Goal: Transaction & Acquisition: Book appointment/travel/reservation

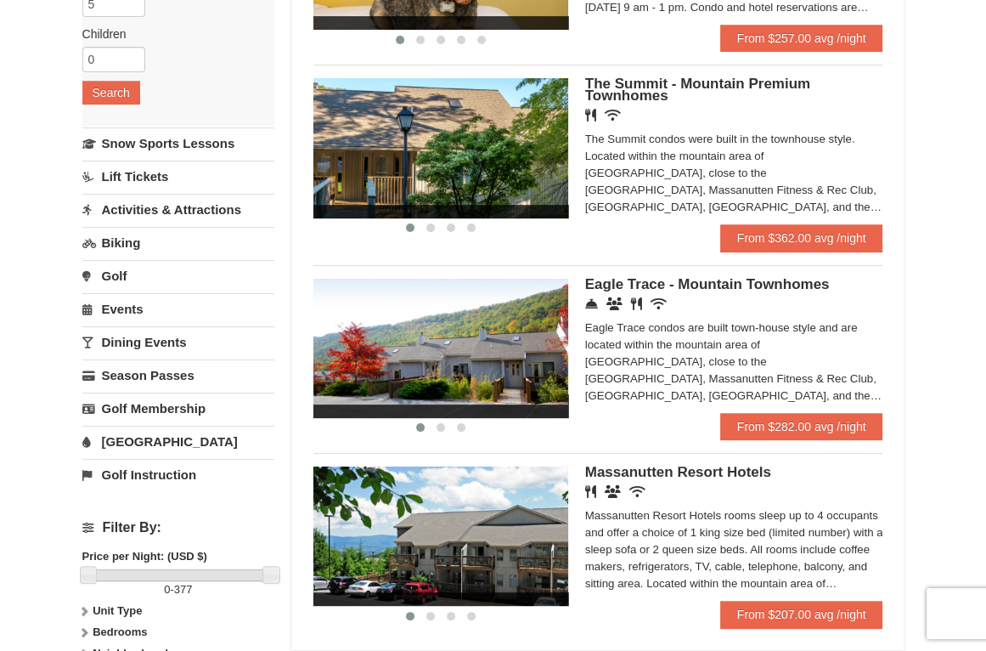
scroll to position [391, 0]
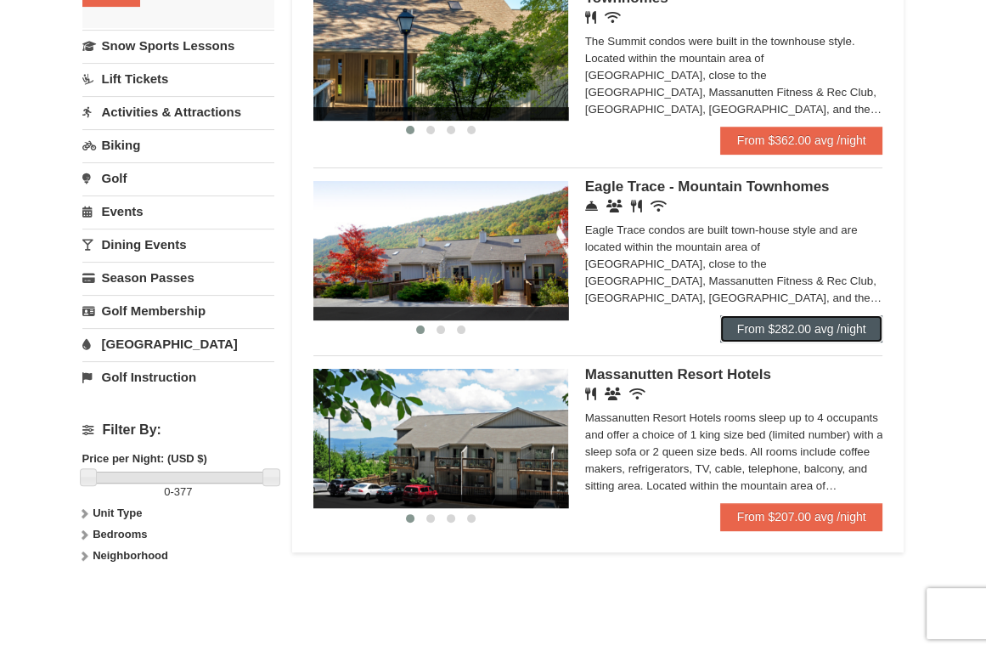
click at [824, 335] on link "From $282.00 avg /night" at bounding box center [801, 328] width 163 height 27
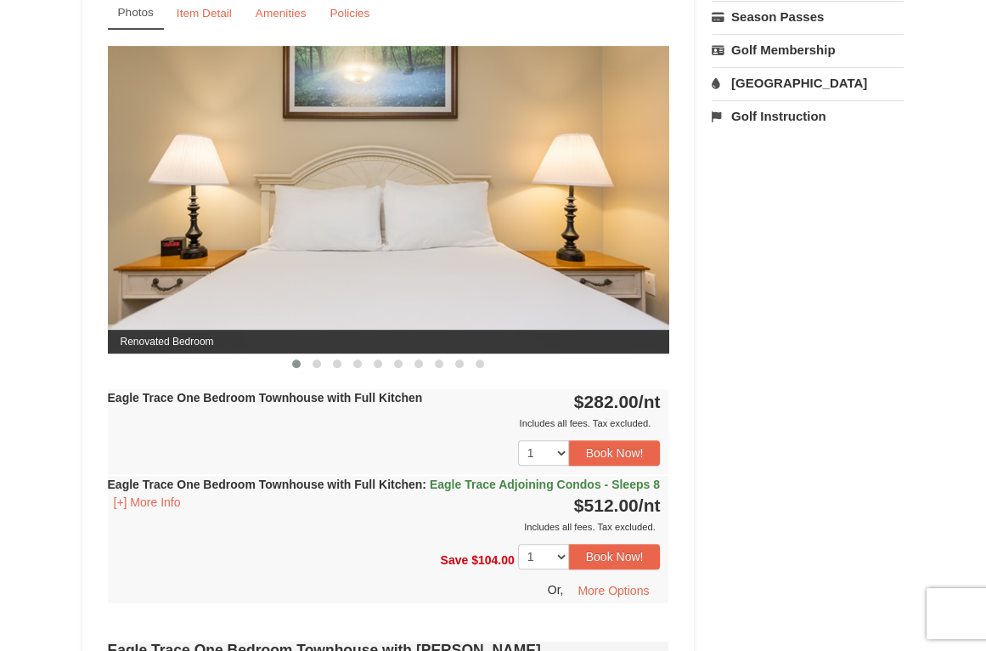
scroll to position [586, 0]
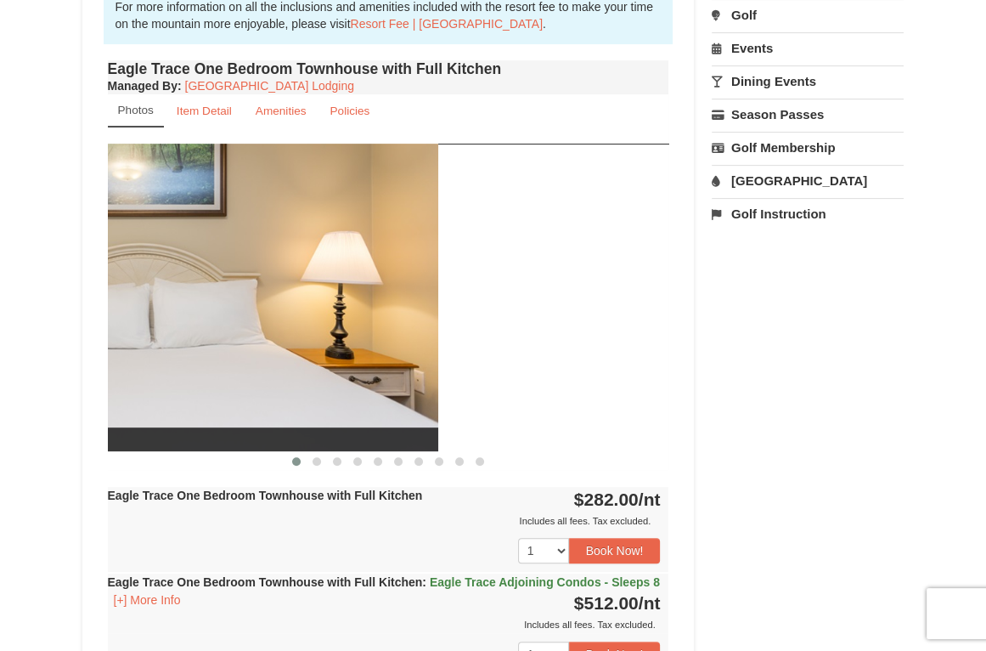
drag, startPoint x: 592, startPoint y: 278, endPoint x: 361, endPoint y: 277, distance: 231.1
click at [361, 277] on img at bounding box center [158, 298] width 562 height 308
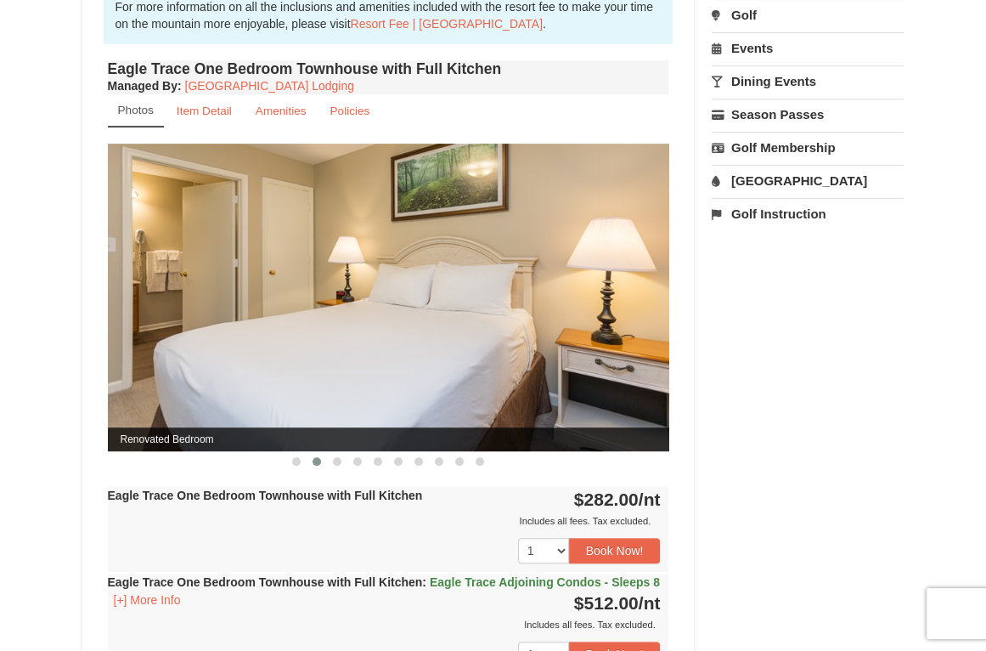
drag, startPoint x: 585, startPoint y: 283, endPoint x: 276, endPoint y: 297, distance: 309.6
click at [319, 293] on img at bounding box center [389, 298] width 562 height 308
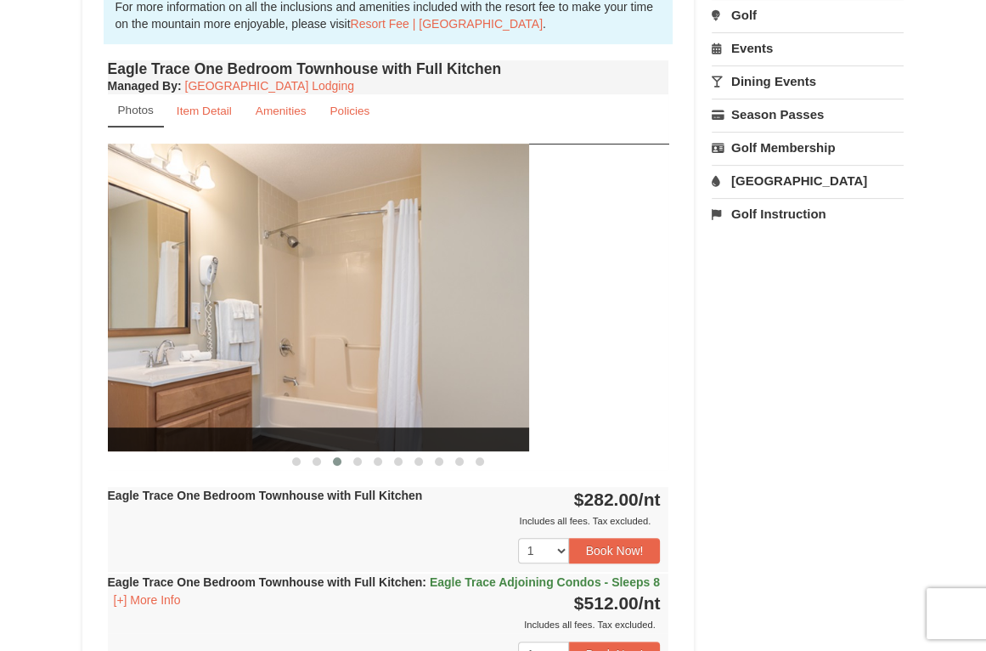
drag, startPoint x: 556, startPoint y: 286, endPoint x: 356, endPoint y: 290, distance: 199.7
click at [366, 289] on img at bounding box center [249, 298] width 562 height 308
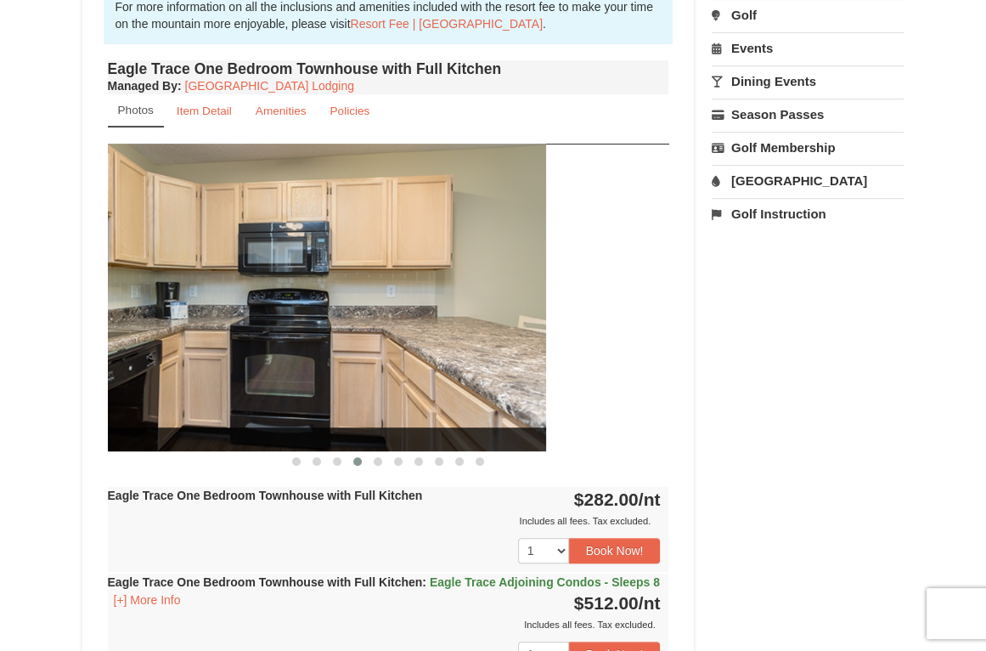
drag, startPoint x: 401, startPoint y: 289, endPoint x: 277, endPoint y: 300, distance: 124.5
click at [304, 296] on img at bounding box center [266, 298] width 562 height 308
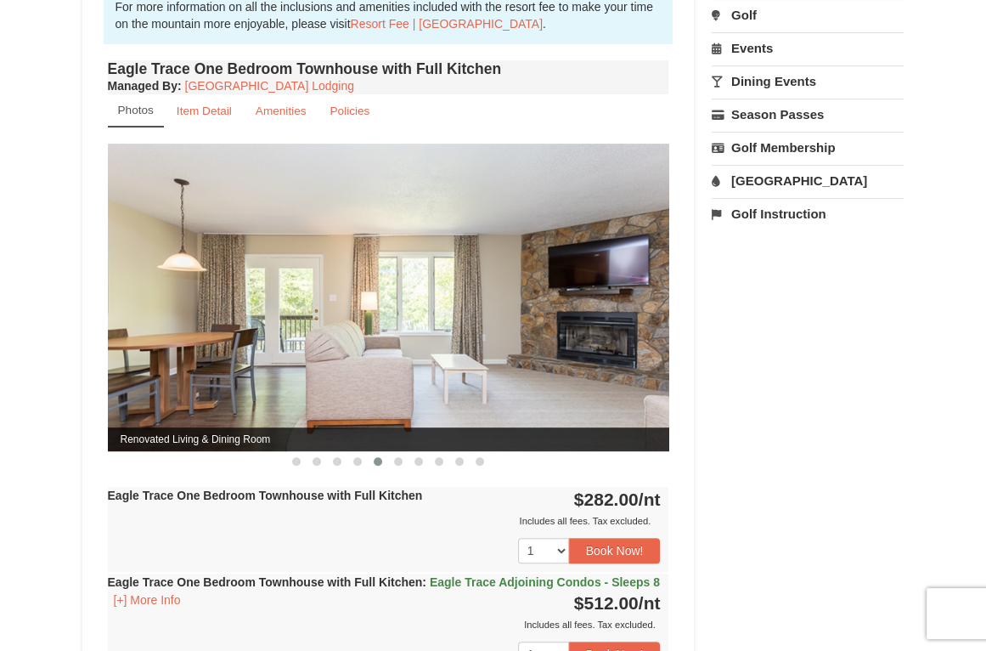
drag, startPoint x: 568, startPoint y: 285, endPoint x: 313, endPoint y: 294, distance: 255.0
click at [343, 293] on img at bounding box center [389, 298] width 562 height 308
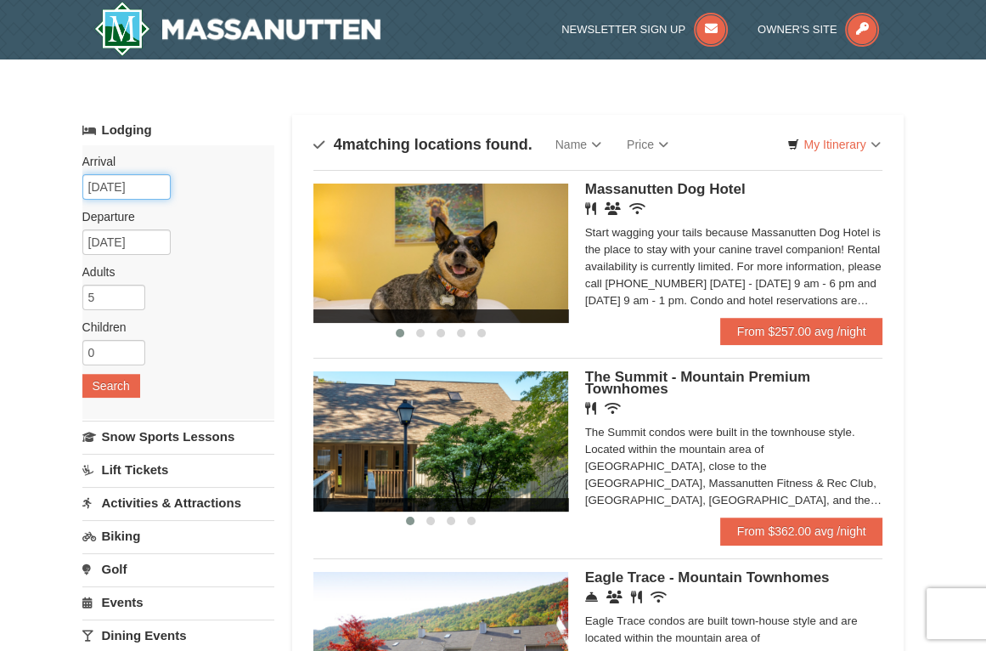
click at [145, 189] on input "[DATE]" at bounding box center [126, 186] width 88 height 25
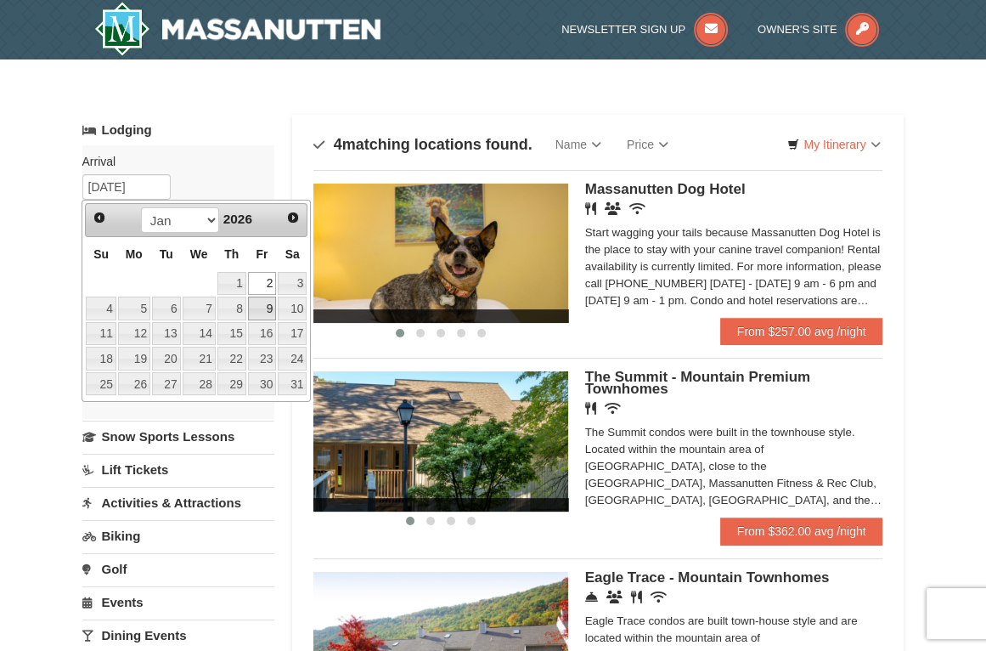
click at [267, 304] on link "9" at bounding box center [262, 309] width 29 height 24
type input "01/09/2026"
type input "01/10/2026"
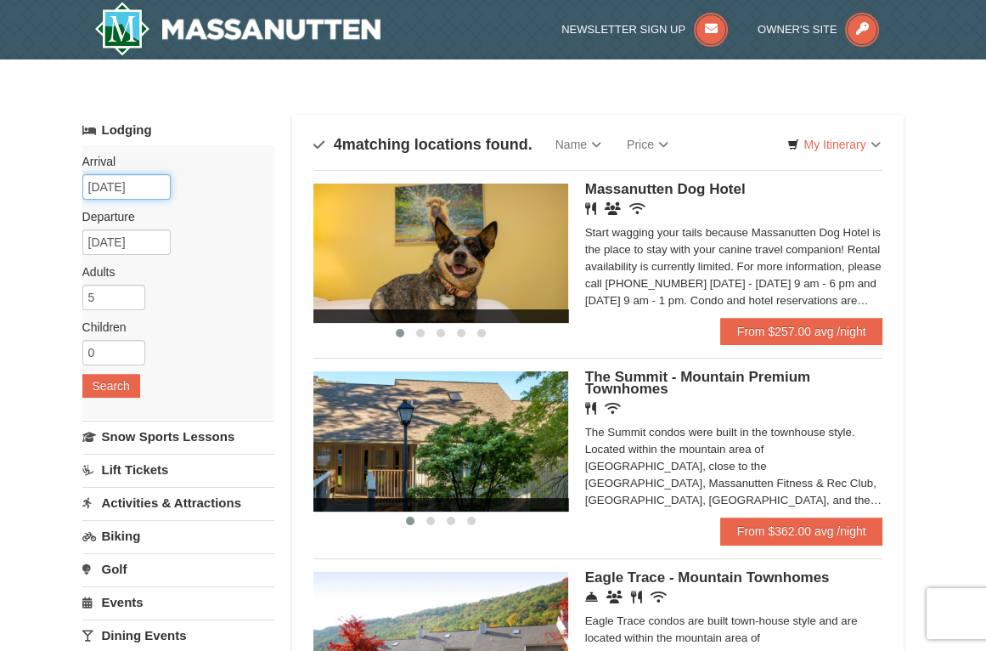
click at [151, 193] on input "01/09/2026" at bounding box center [126, 186] width 88 height 25
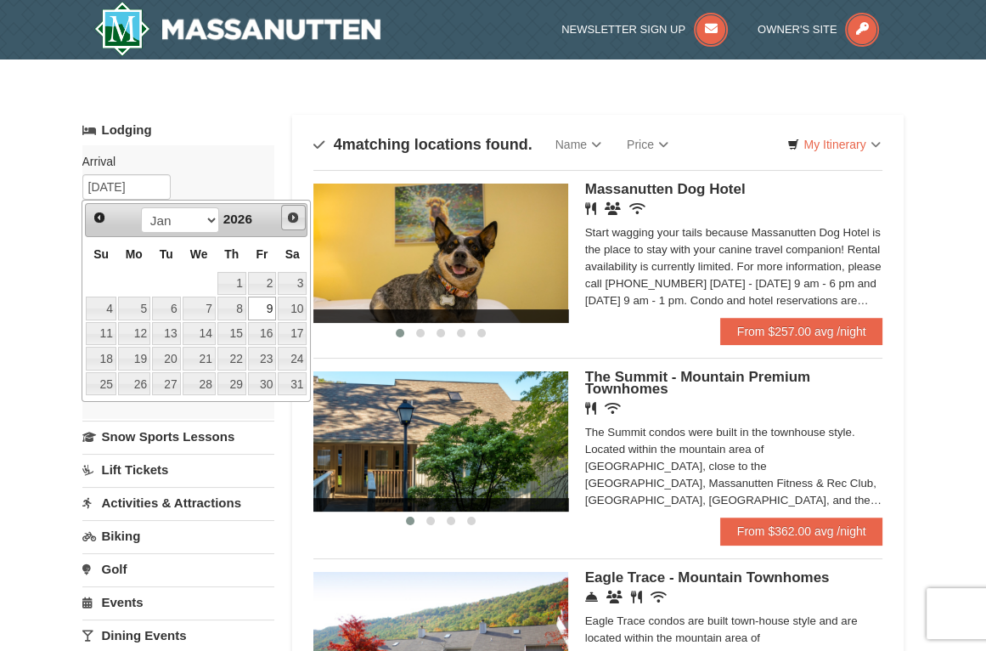
click at [295, 221] on span "Next" at bounding box center [293, 218] width 14 height 14
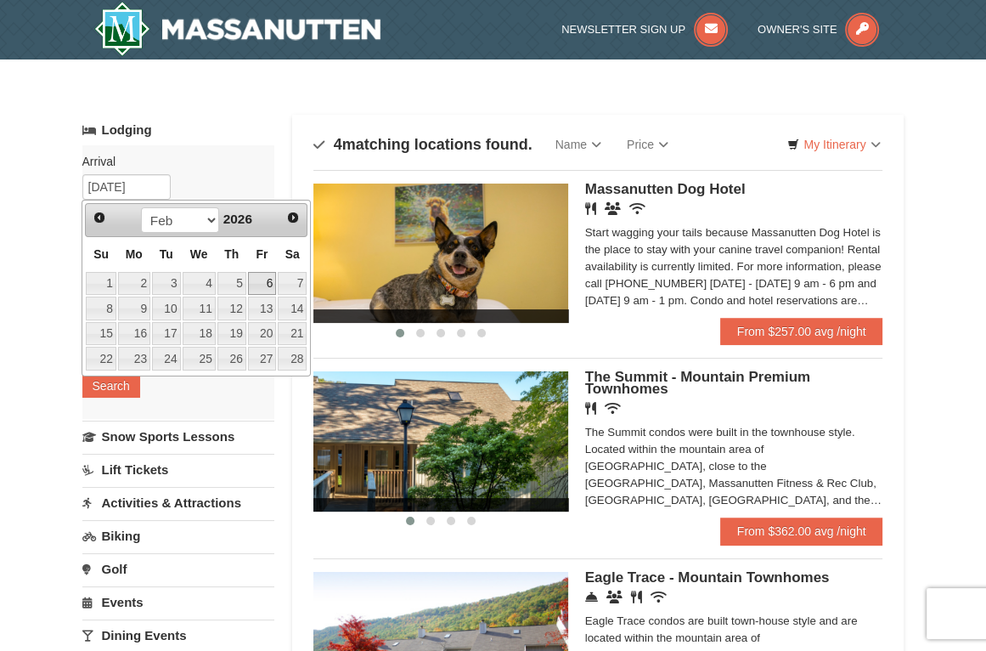
click at [263, 280] on link "6" at bounding box center [262, 284] width 29 height 24
type input "[DATE]"
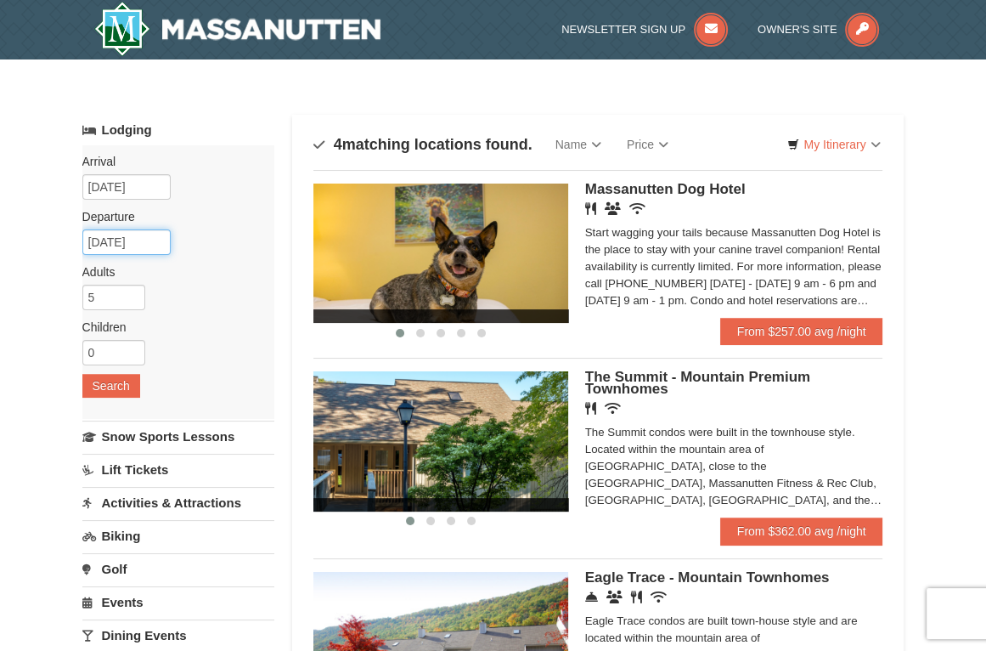
click at [140, 242] on input "02/07/2026" at bounding box center [126, 241] width 88 height 25
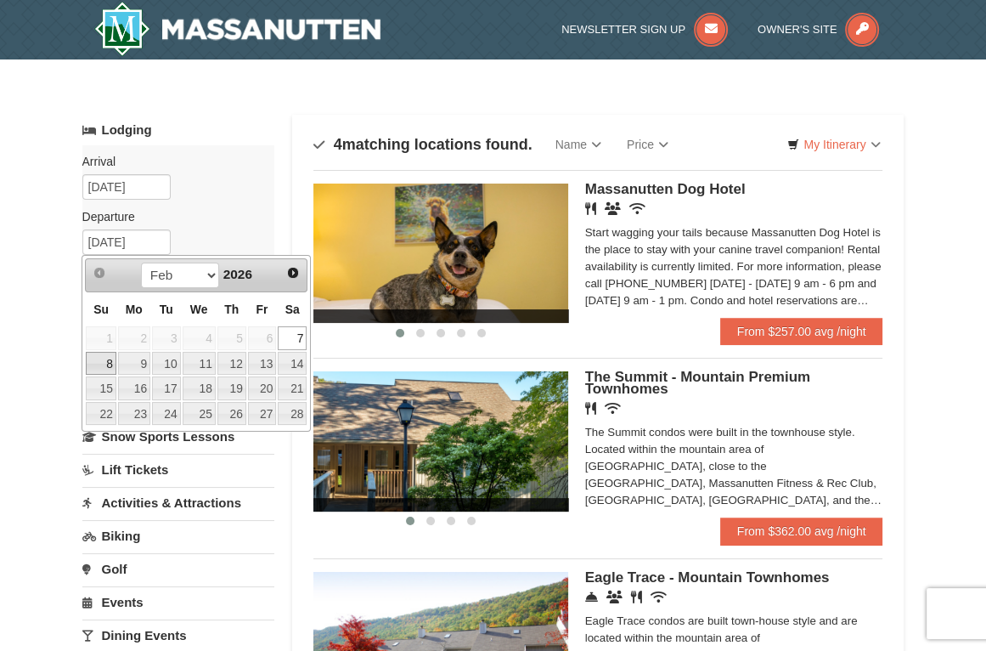
click at [107, 370] on link "8" at bounding box center [101, 364] width 30 height 24
type input "[DATE]"
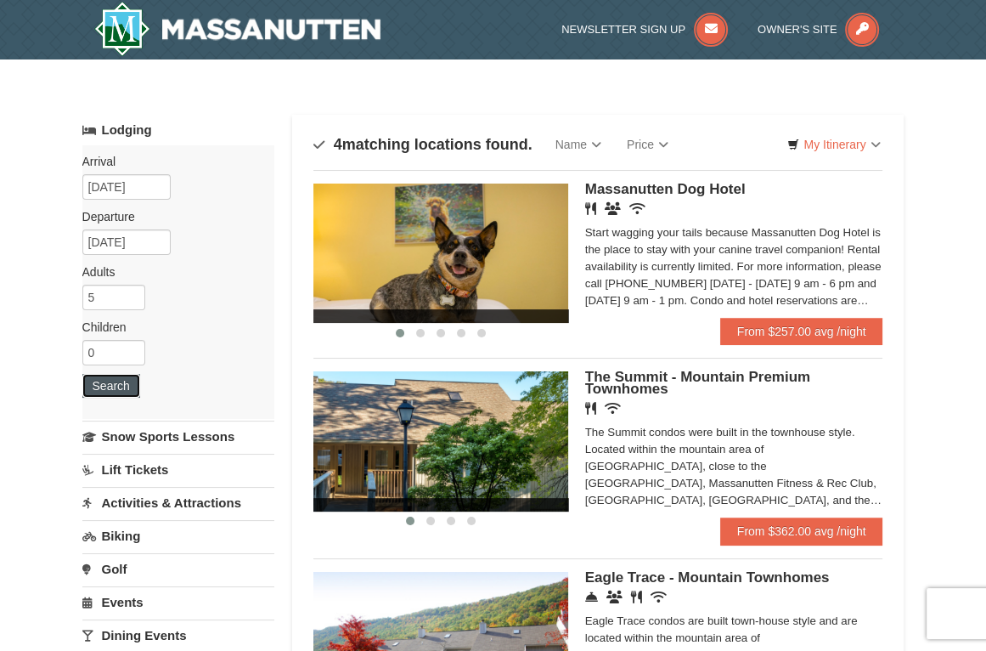
click at [121, 385] on button "Search" at bounding box center [111, 386] width 58 height 24
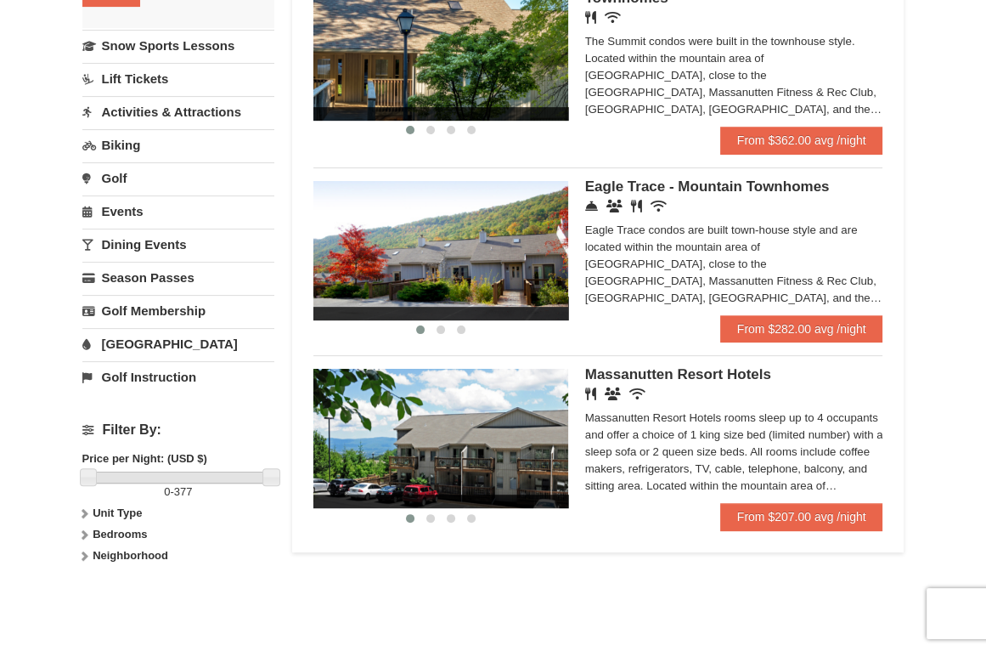
scroll to position [195, 0]
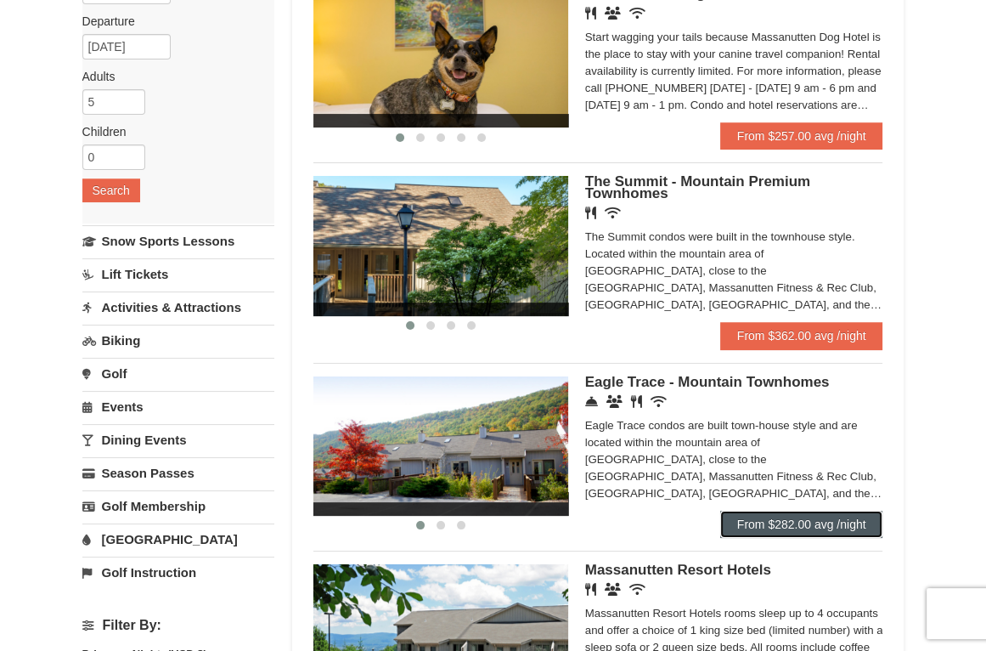
click at [839, 535] on link "From $282.00 avg /night" at bounding box center [801, 524] width 163 height 27
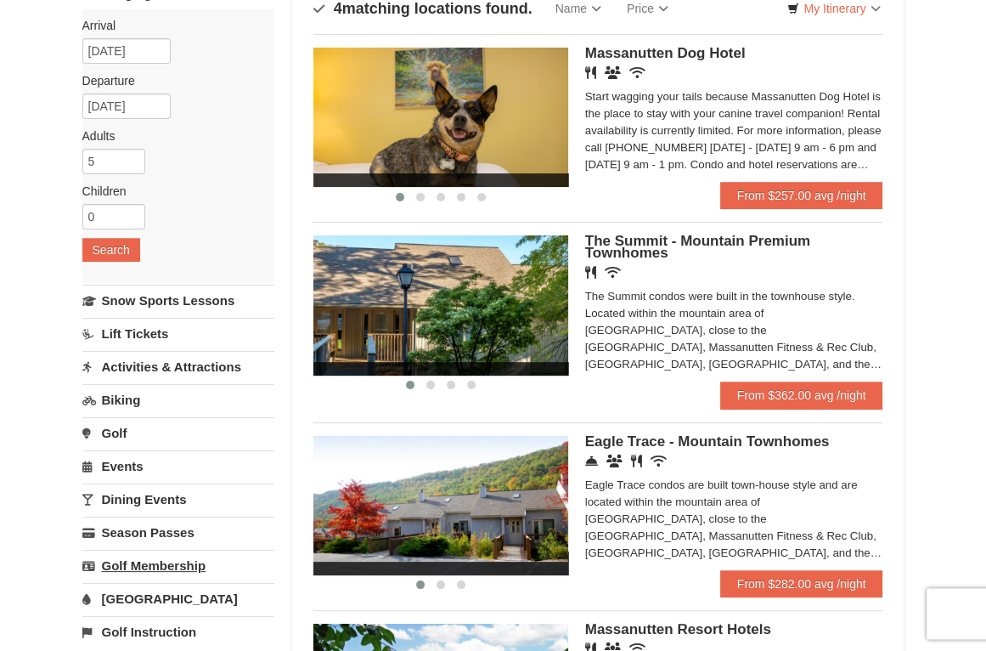
scroll to position [489, 0]
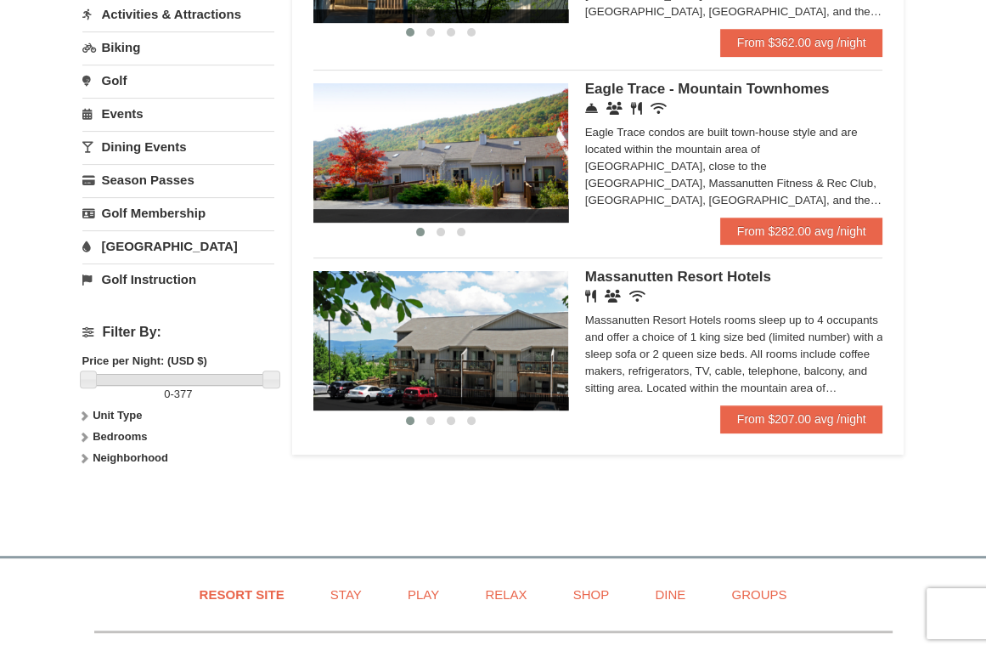
click at [88, 434] on icon at bounding box center [84, 437] width 12 height 12
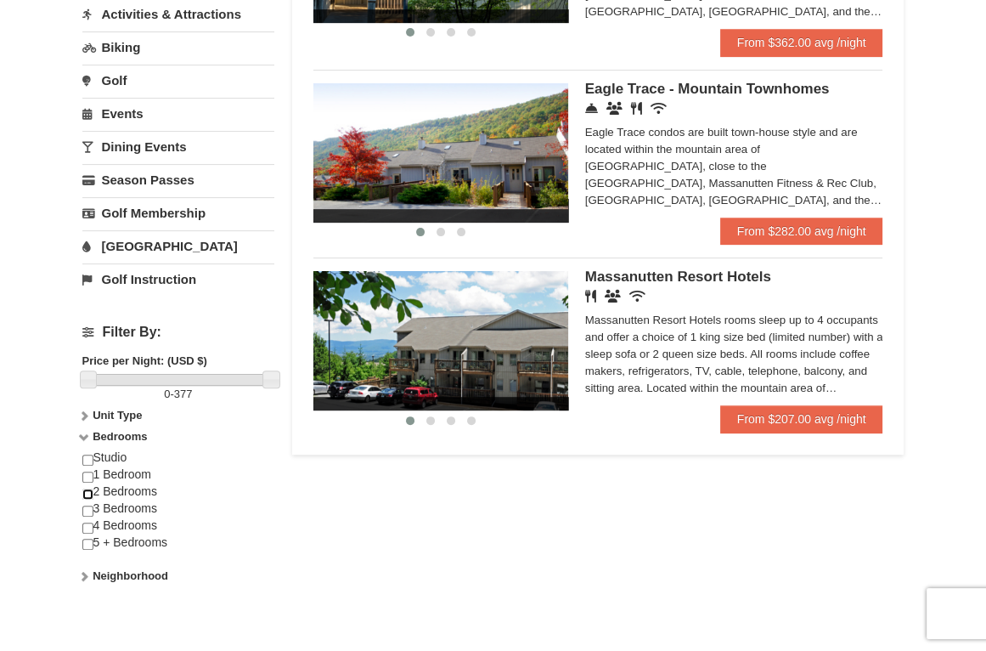
click at [87, 492] on input "checkbox" at bounding box center [87, 494] width 11 height 11
checkbox input "true"
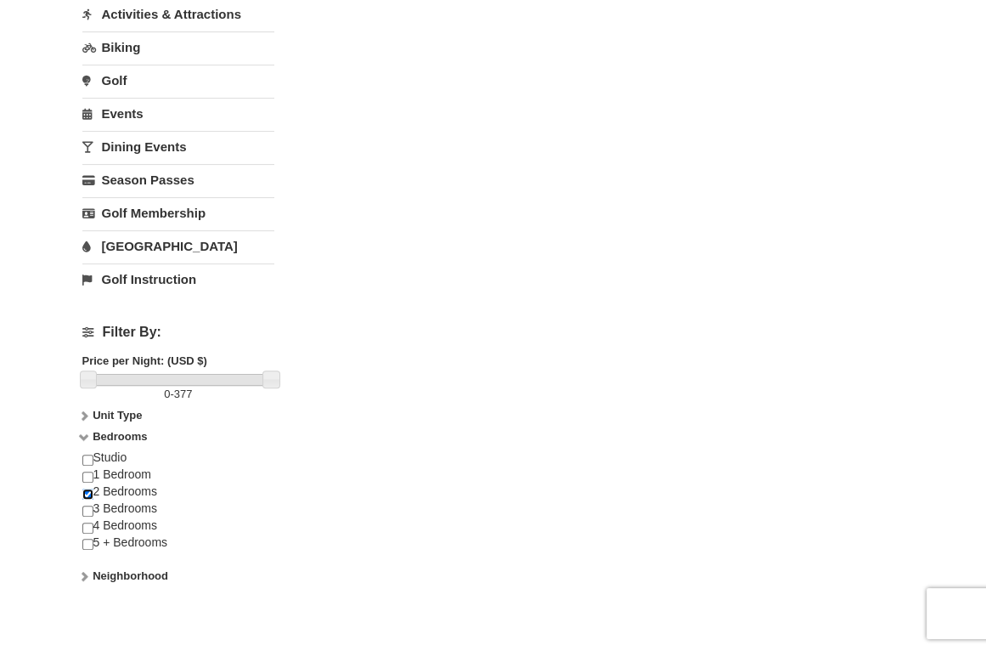
scroll to position [0, 0]
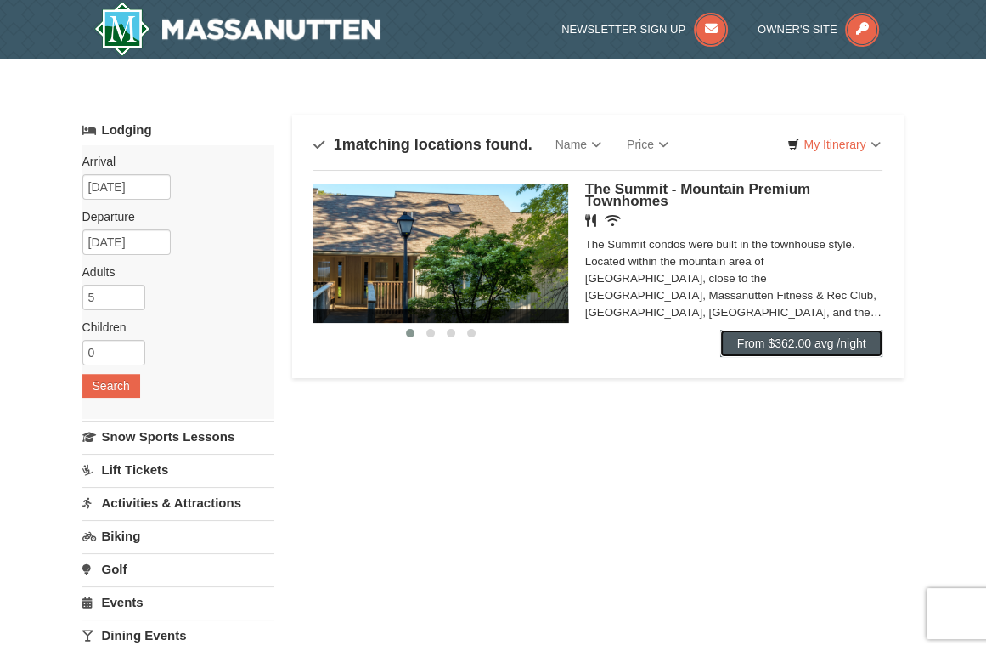
click at [850, 350] on link "From $362.00 avg /night" at bounding box center [801, 343] width 163 height 27
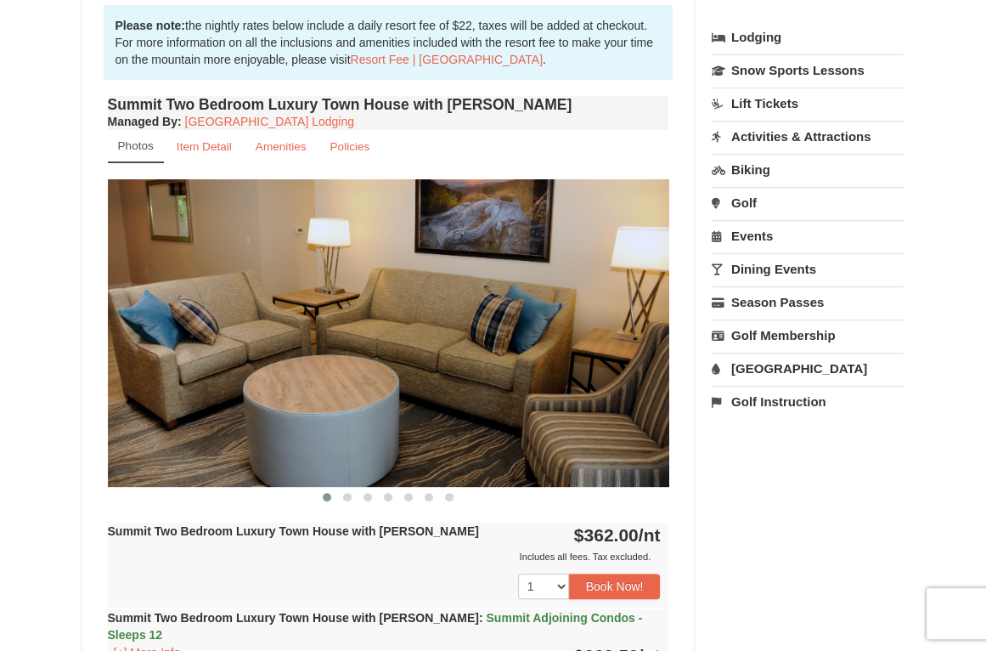
scroll to position [489, 0]
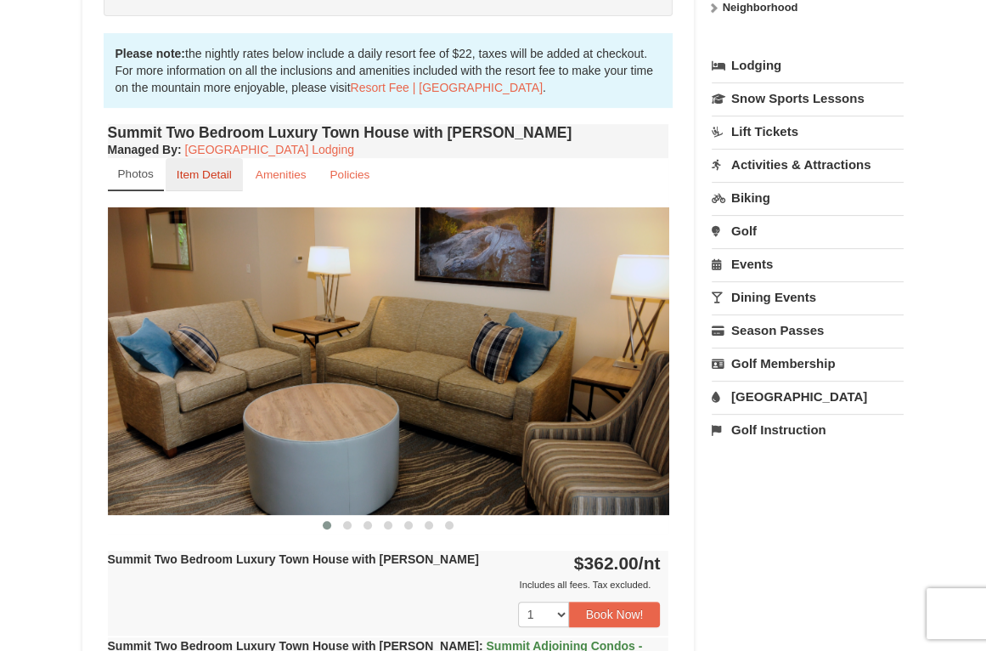
click at [198, 177] on small "Item Detail" at bounding box center [204, 174] width 55 height 13
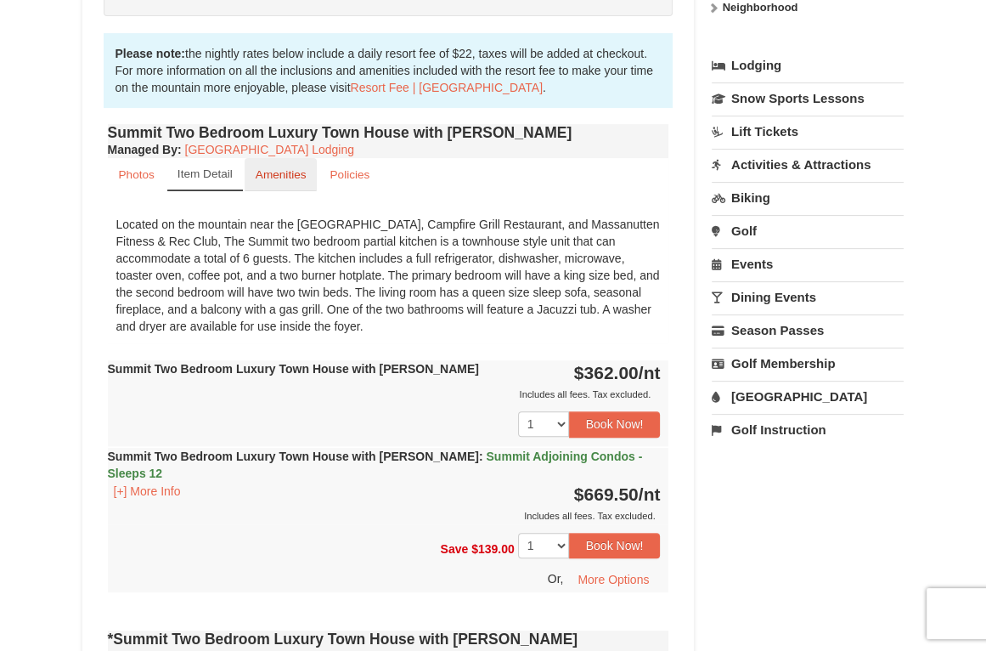
click at [257, 168] on small "Amenities" at bounding box center [281, 174] width 51 height 13
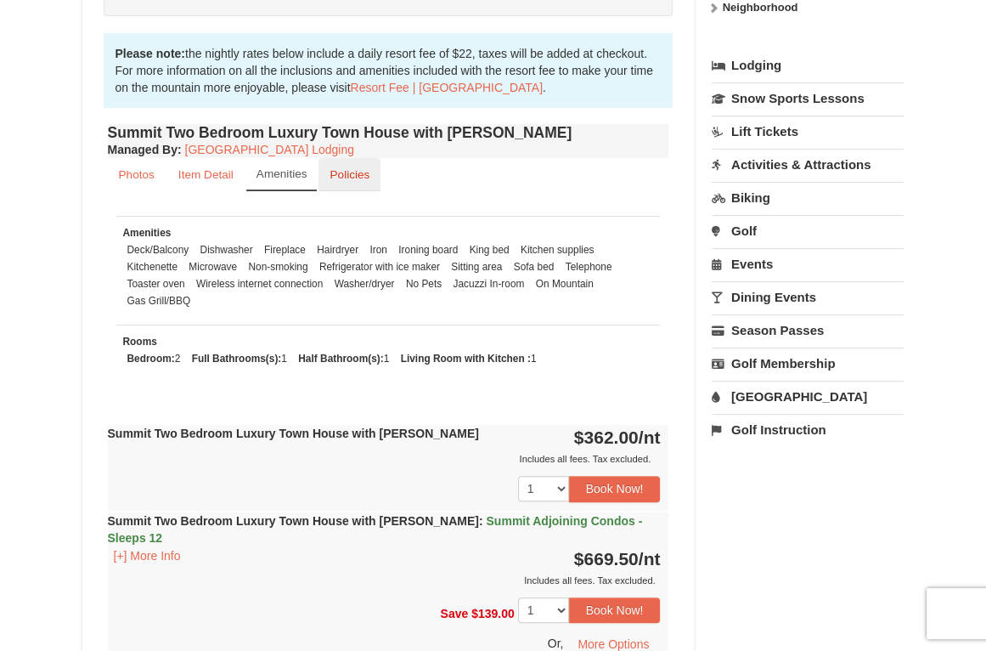
click at [346, 178] on small "Policies" at bounding box center [350, 174] width 40 height 13
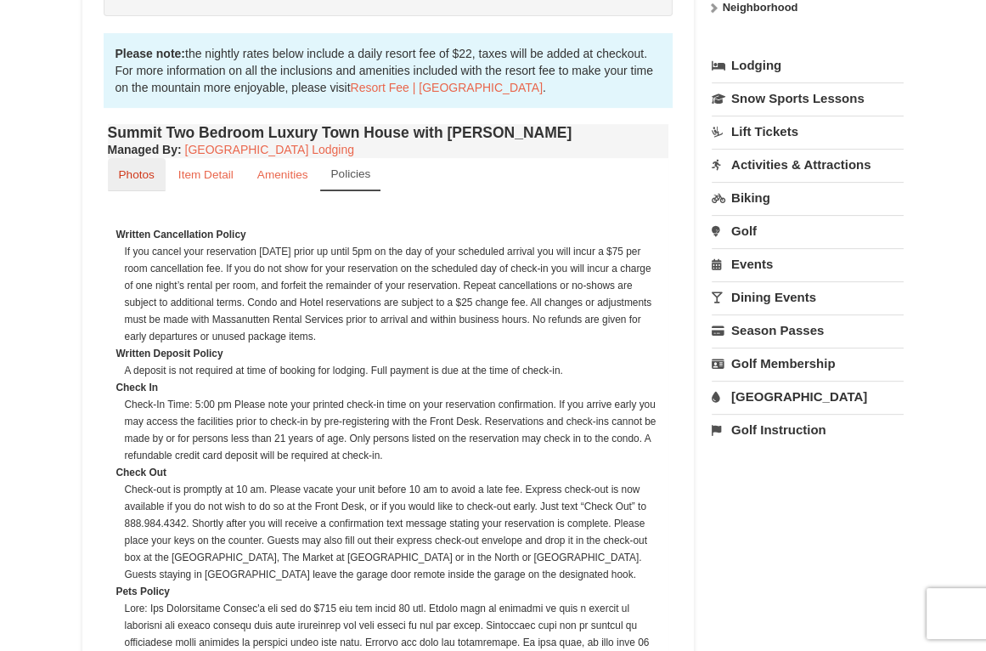
click at [133, 172] on small "Photos" at bounding box center [137, 174] width 36 height 13
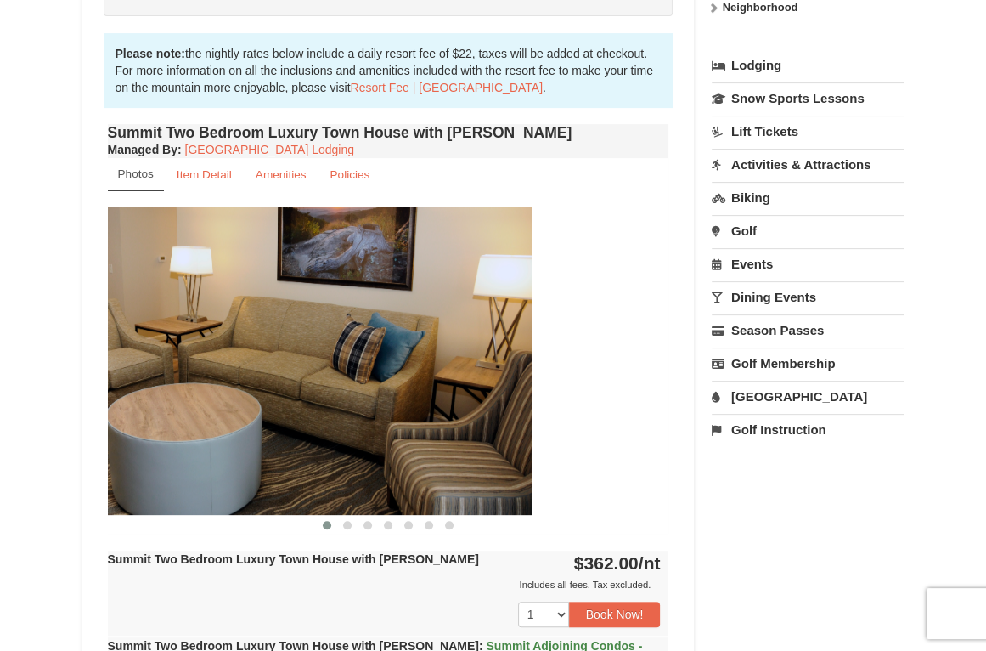
drag, startPoint x: 461, startPoint y: 302, endPoint x: 132, endPoint y: 306, distance: 329.7
click at [279, 306] on img at bounding box center [251, 361] width 562 height 308
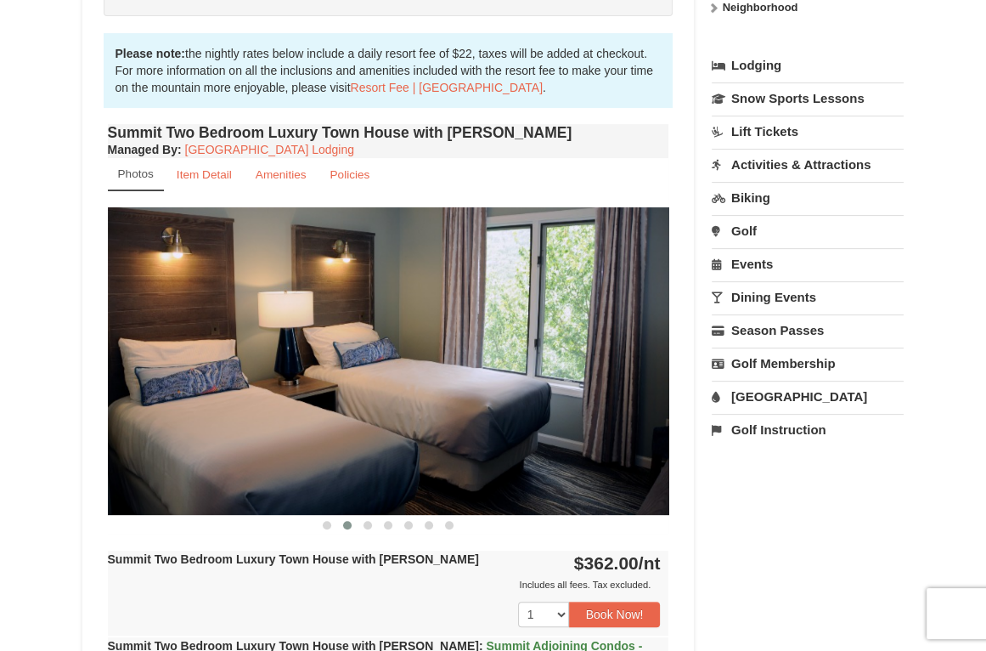
drag, startPoint x: 538, startPoint y: 309, endPoint x: 105, endPoint y: 331, distance: 433.9
click at [120, 331] on img at bounding box center [389, 361] width 562 height 308
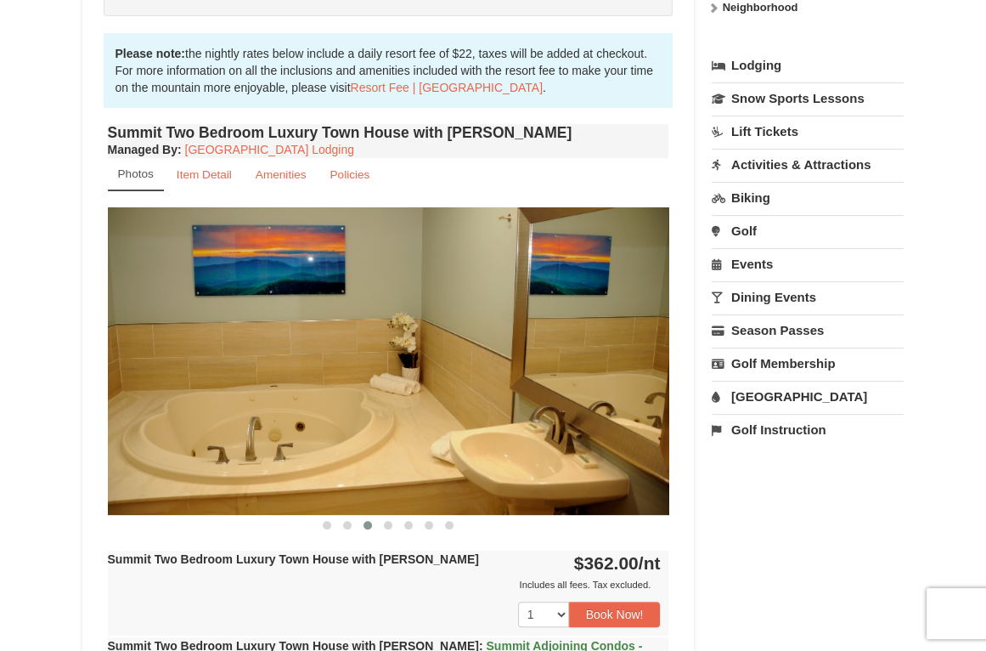
drag, startPoint x: 495, startPoint y: 337, endPoint x: 97, endPoint y: 356, distance: 398.9
click at [105, 361] on div "Summit Two Bedroom Luxury Town House with [PERSON_NAME] Managed By : Massanutte…" at bounding box center [389, 468] width 570 height 696
drag, startPoint x: 443, startPoint y: 333, endPoint x: 20, endPoint y: 355, distance: 423.7
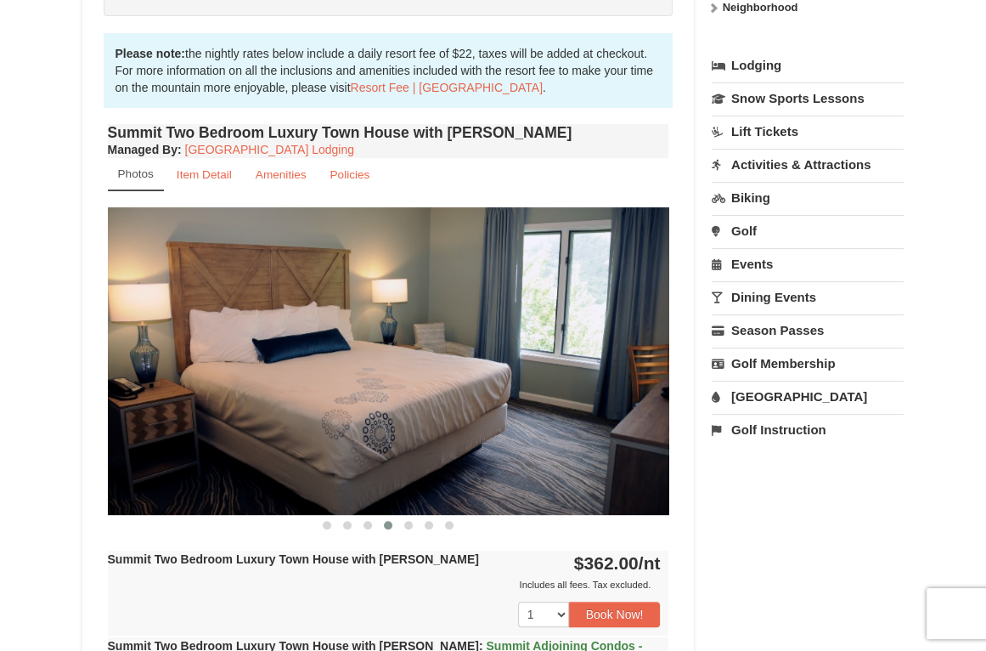
drag, startPoint x: 551, startPoint y: 332, endPoint x: 167, endPoint y: 342, distance: 384.2
click at [167, 342] on img at bounding box center [389, 361] width 562 height 308
drag, startPoint x: 574, startPoint y: 351, endPoint x: 215, endPoint y: 393, distance: 361.1
click at [217, 393] on img at bounding box center [389, 361] width 562 height 308
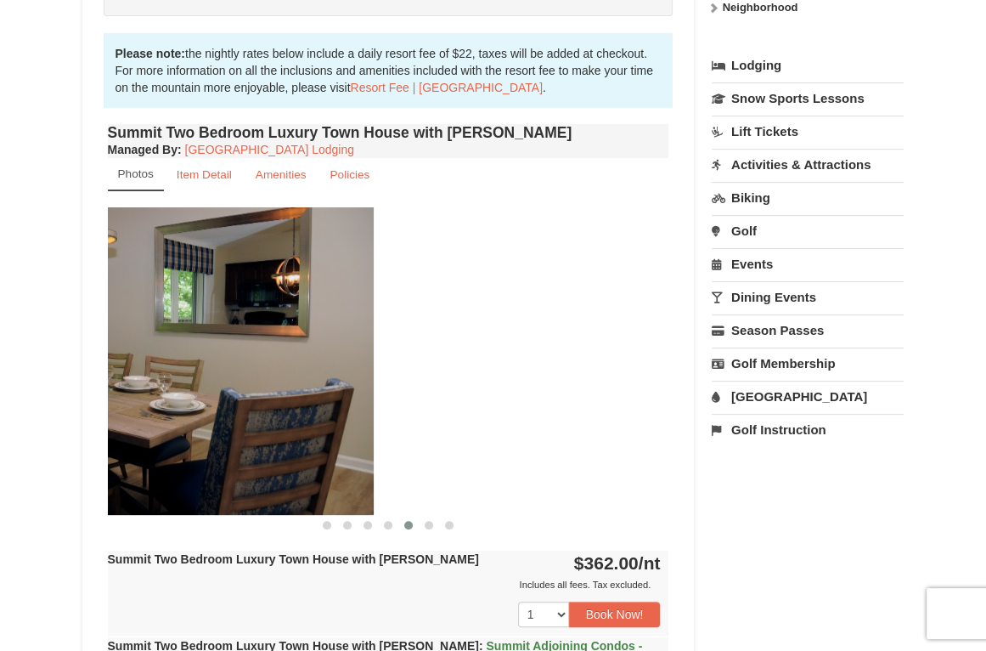
drag, startPoint x: 559, startPoint y: 347, endPoint x: 92, endPoint y: 364, distance: 467.6
click at [121, 364] on img at bounding box center [93, 361] width 562 height 308
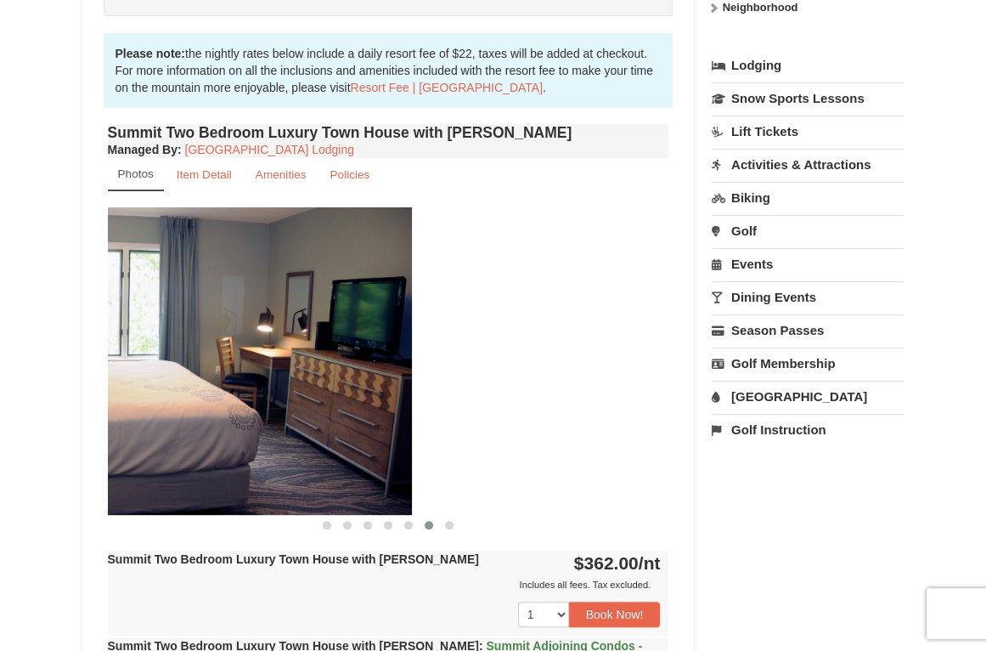
drag, startPoint x: 540, startPoint y: 364, endPoint x: 137, endPoint y: 394, distance: 404.7
click at [151, 395] on img at bounding box center [131, 361] width 562 height 308
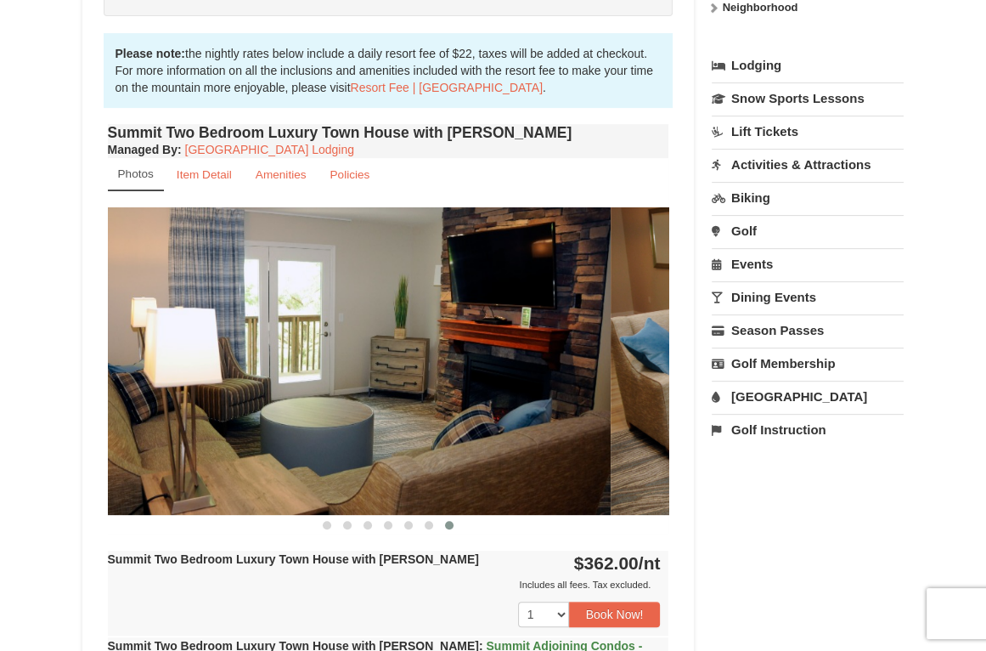
drag, startPoint x: 590, startPoint y: 361, endPoint x: 171, endPoint y: 374, distance: 419.1
click at [178, 376] on img at bounding box center [330, 361] width 562 height 308
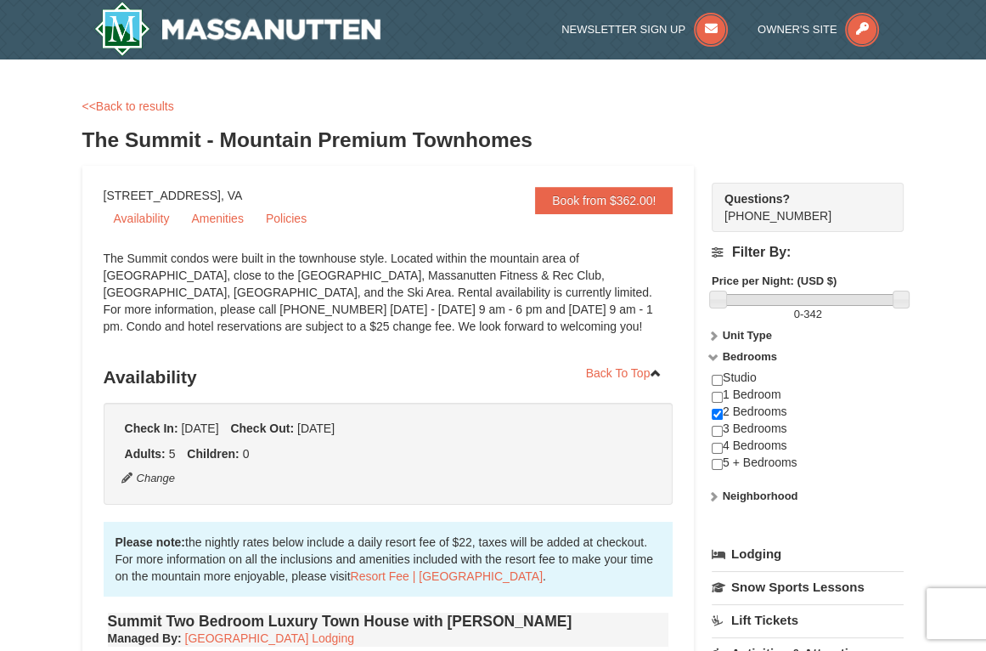
scroll to position [98, 0]
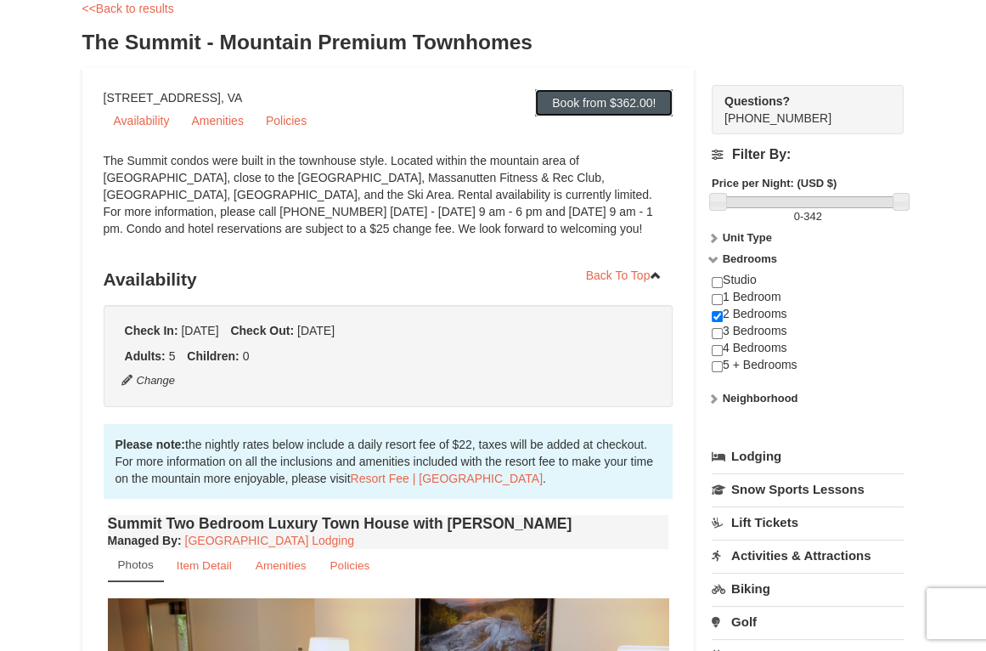
click at [583, 102] on link "Book from $362.00!" at bounding box center [604, 102] width 138 height 27
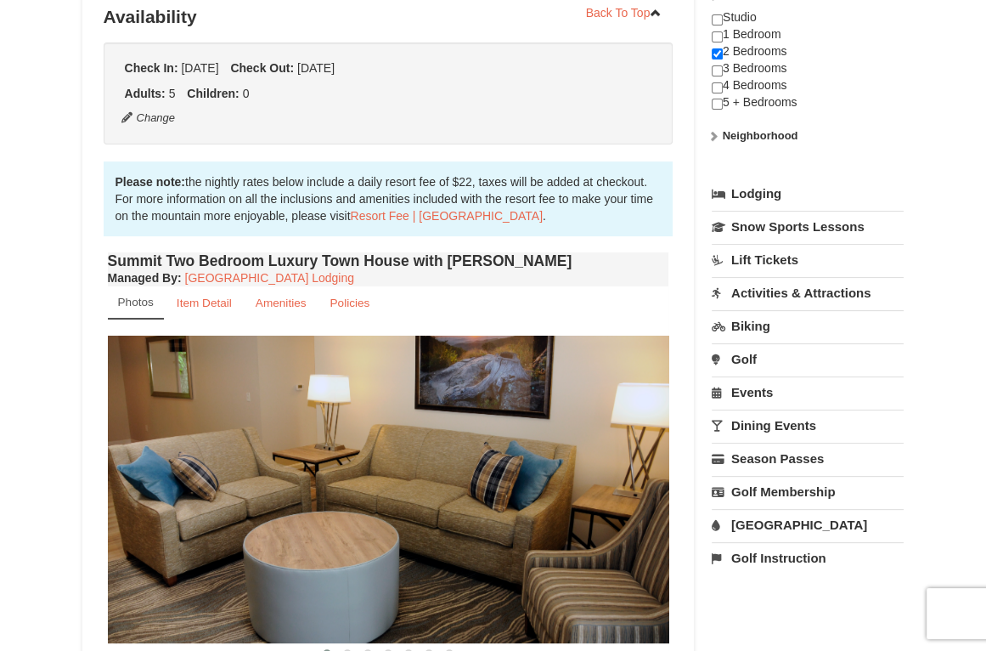
scroll to position [751, 0]
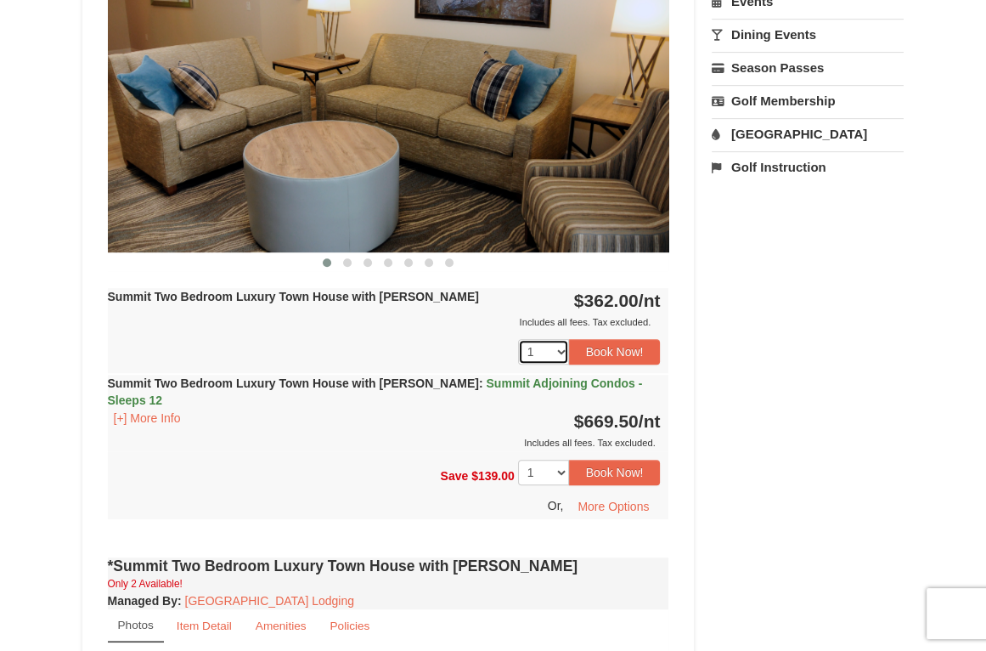
click at [518, 339] on select "1 2 3 4 5 6 7 8 9 10" at bounding box center [543, 351] width 51 height 25
click at [562, 347] on select "1 2 3 4 5 6 7 8 9 10" at bounding box center [543, 351] width 51 height 25
click at [624, 345] on button "Book Now!" at bounding box center [615, 351] width 92 height 25
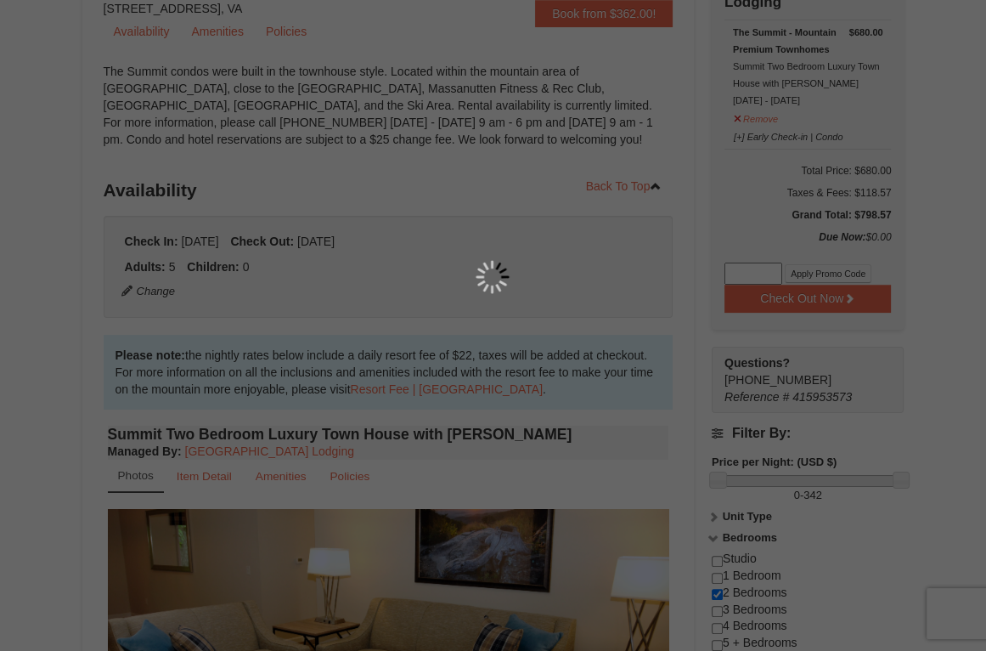
scroll to position [166, 0]
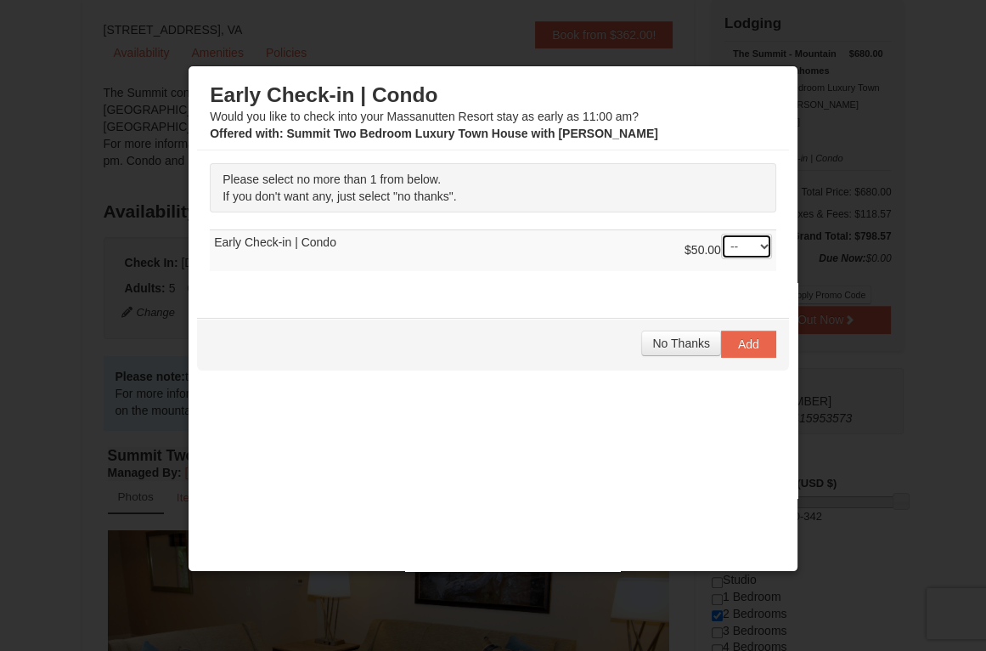
click at [721, 234] on select "-- 01" at bounding box center [746, 246] width 51 height 25
select select "1"
click option "01" at bounding box center [0, 0] width 0 height 0
click at [746, 336] on button "Add" at bounding box center [748, 344] width 55 height 27
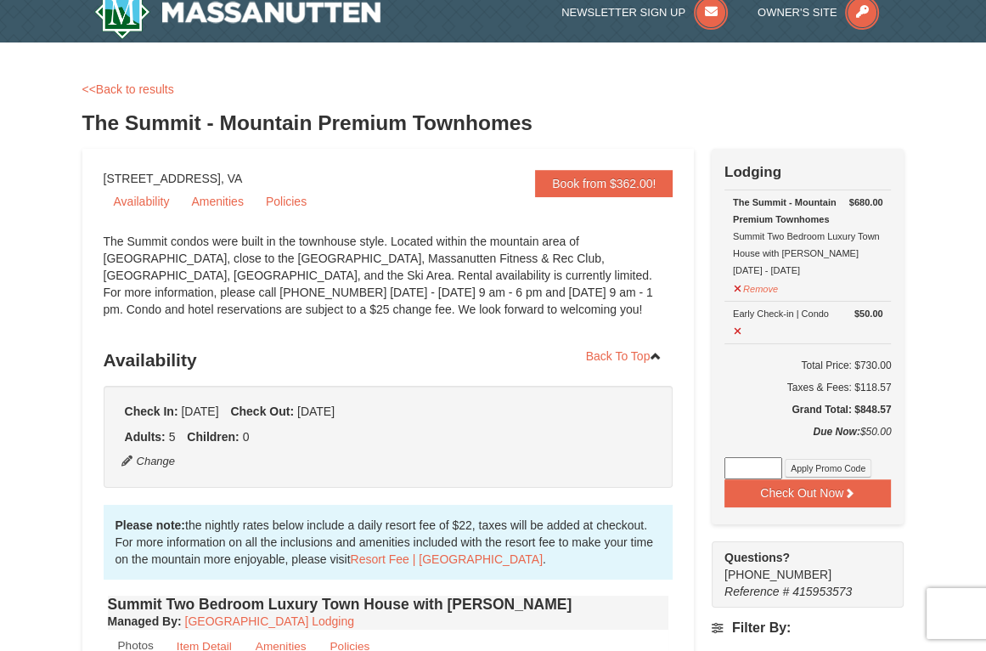
scroll to position [0, 0]
